Goal: Task Accomplishment & Management: Manage account settings

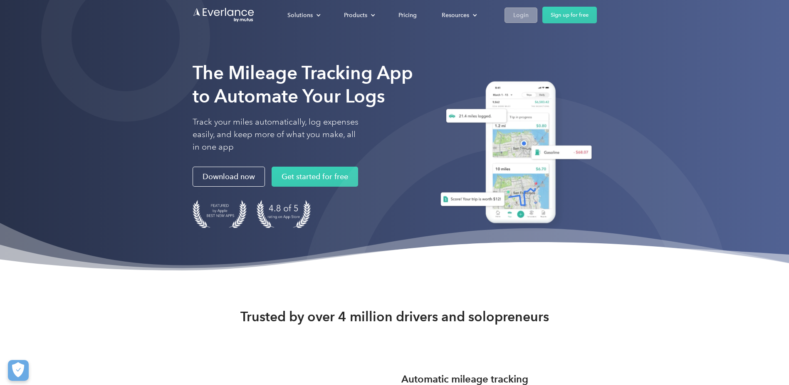
click at [522, 16] on div "Login" at bounding box center [521, 15] width 15 height 10
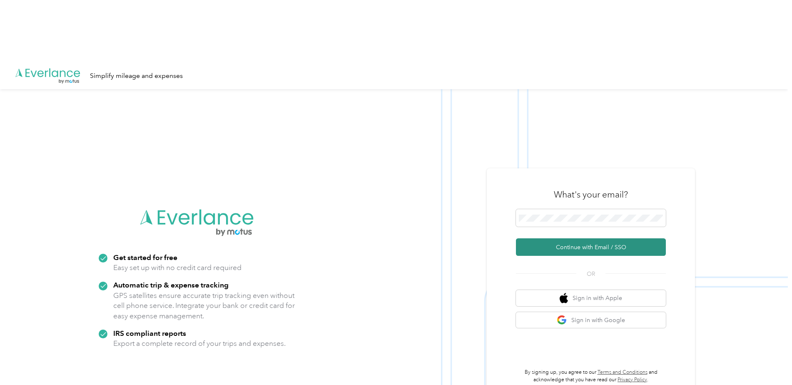
click at [570, 238] on button "Continue with Email / SSO" at bounding box center [591, 246] width 150 height 17
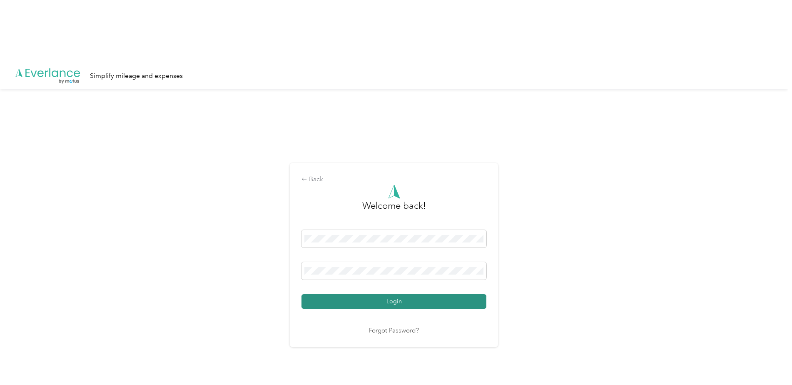
click at [411, 294] on button "Login" at bounding box center [393, 301] width 185 height 15
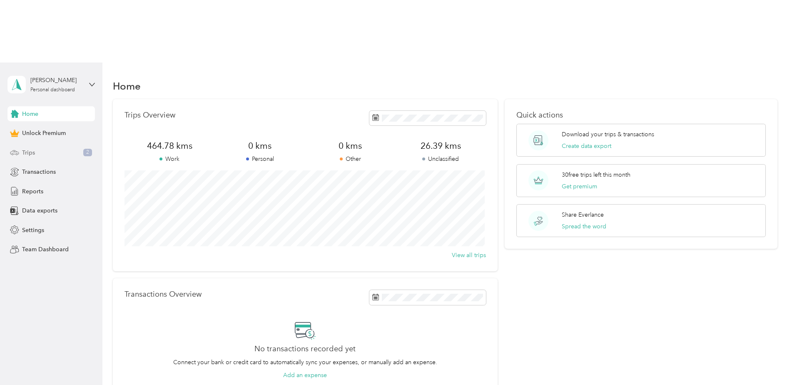
click at [32, 148] on span "Trips" at bounding box center [28, 152] width 13 height 9
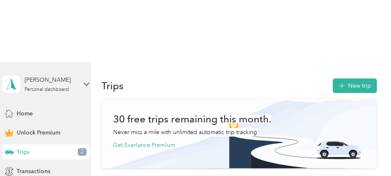
click at [168, 77] on div "Trips New trip" at bounding box center [240, 85] width 276 height 17
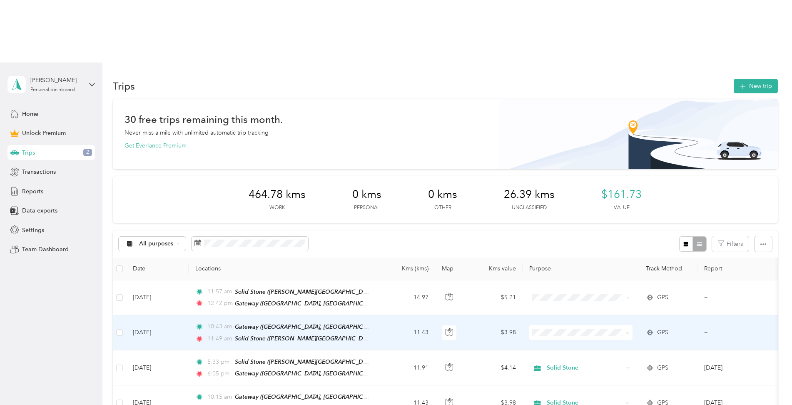
click at [626, 331] on icon at bounding box center [627, 333] width 4 height 4
click at [569, 313] on span "Solid Stone" at bounding box center [587, 313] width 77 height 9
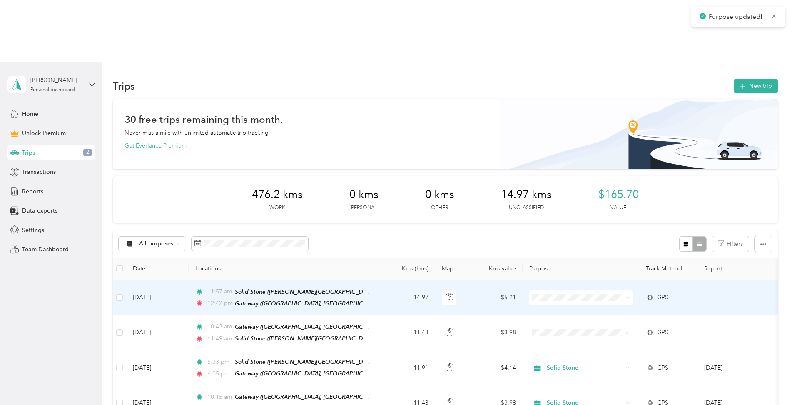
click at [627, 295] on icon at bounding box center [627, 297] width 4 height 4
click at [596, 283] on li "Solid Stone" at bounding box center [580, 278] width 103 height 15
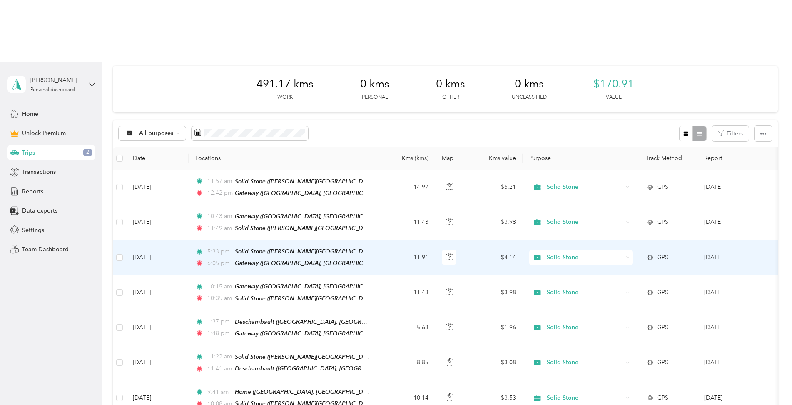
scroll to position [125, 0]
